Goal: Feedback & Contribution: Leave review/rating

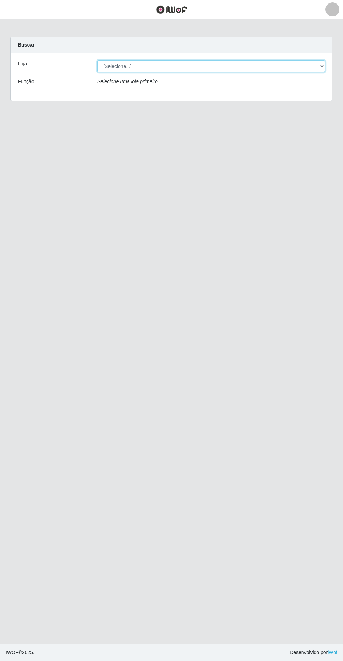
click at [239, 66] on select "[Selecione...] Atacado Vem - Loja 30 Laranjeiras Velha" at bounding box center [211, 66] width 228 height 12
select select "495"
click at [97, 60] on select "[Selecione...] Atacado Vem - Loja 30 Laranjeiras Velha" at bounding box center [211, 66] width 228 height 12
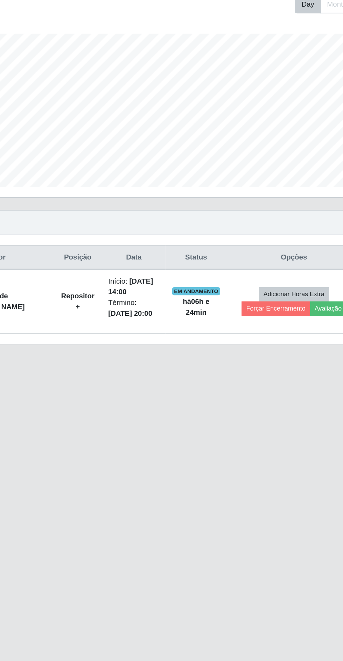
scroll to position [1, 0]
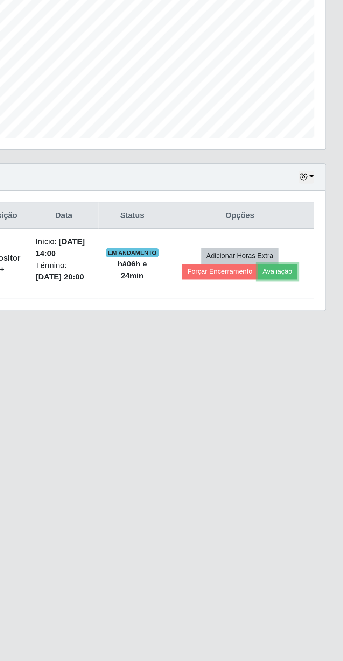
click at [305, 335] on button "Avaliação" at bounding box center [302, 334] width 25 height 10
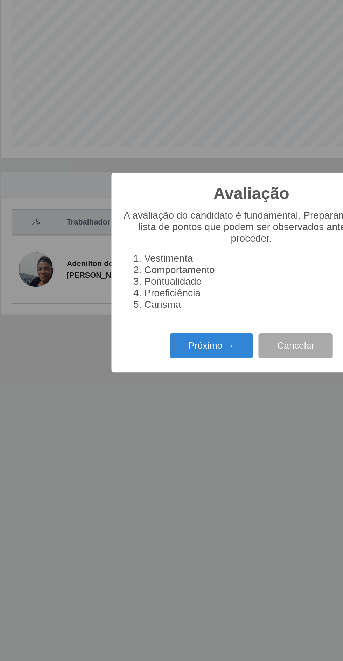
click at [145, 379] on button "Próximo →" at bounding box center [145, 377] width 53 height 16
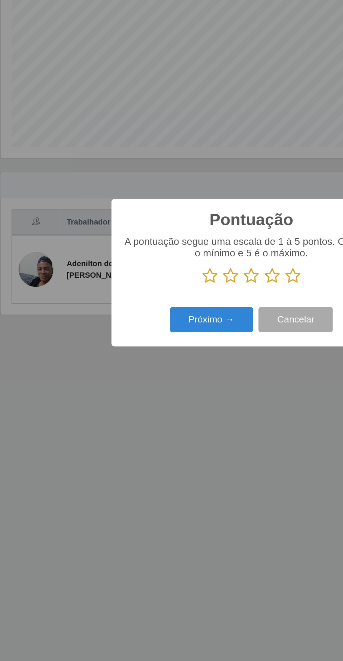
click at [201, 334] on icon at bounding box center [198, 332] width 10 height 10
click at [193, 338] on input "radio" at bounding box center [193, 338] width 0 height 0
click at [148, 358] on button "Próximo →" at bounding box center [145, 361] width 53 height 16
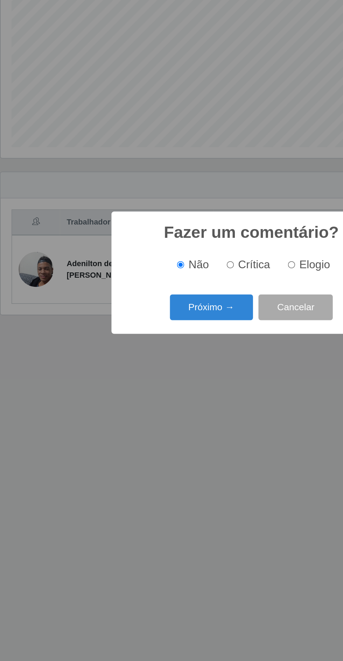
click at [199, 325] on input "Elogio" at bounding box center [197, 325] width 5 height 5
radio input "true"
click at [150, 357] on button "Próximo →" at bounding box center [145, 353] width 53 height 16
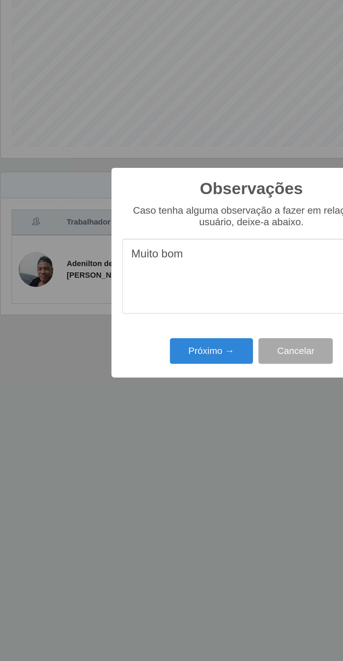
type textarea "Muito bom"
click at [155, 381] on button "Próximo →" at bounding box center [145, 381] width 53 height 16
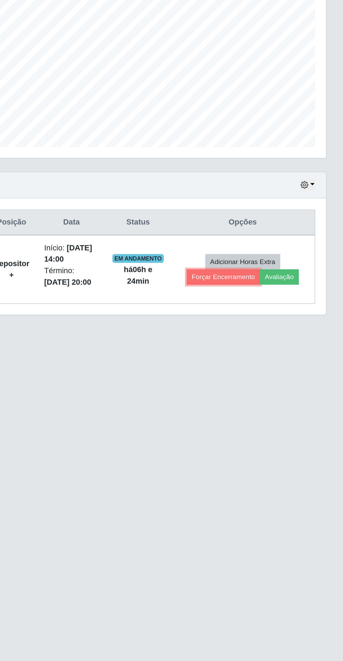
click at [267, 334] on button "Forçar Encerramento" at bounding box center [266, 334] width 47 height 10
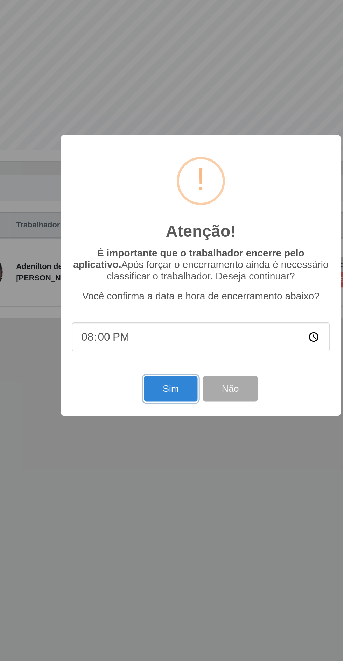
click at [145, 401] on button "Sim" at bounding box center [152, 403] width 34 height 16
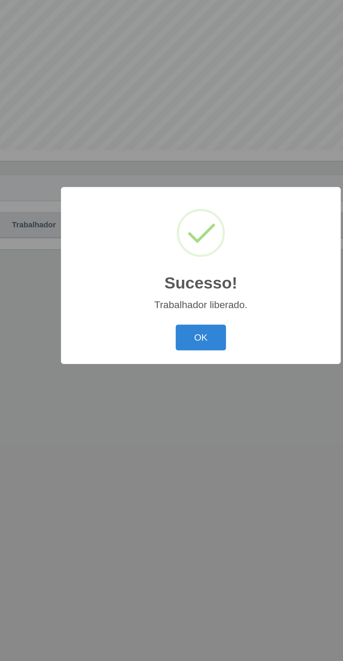
click at [175, 378] on button "OK" at bounding box center [171, 370] width 33 height 16
